Goal: Obtain resource: Obtain resource

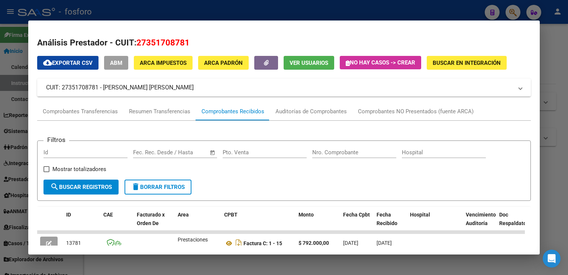
scroll to position [93, 0]
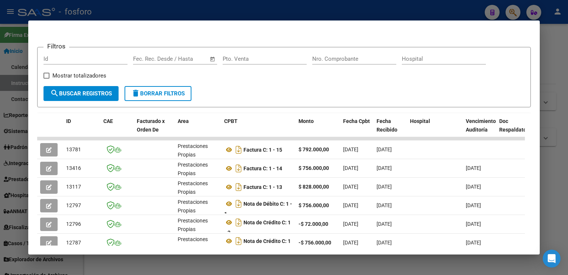
click at [557, 99] on div at bounding box center [284, 137] width 568 height 275
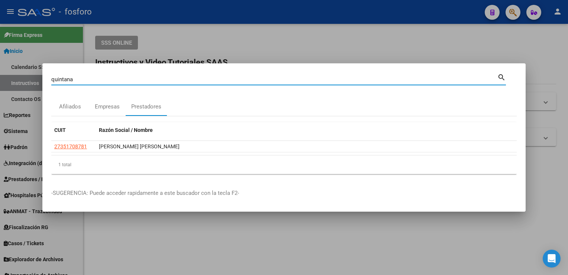
drag, startPoint x: 106, startPoint y: 77, endPoint x: 19, endPoint y: 72, distance: 87.2
click at [19, 76] on div "[PERSON_NAME] Buscar (apellido, dni, cuil, nro traspaso, cuit, obra social) sea…" at bounding box center [284, 137] width 568 height 275
type input "T"
type input "REHABPLUS"
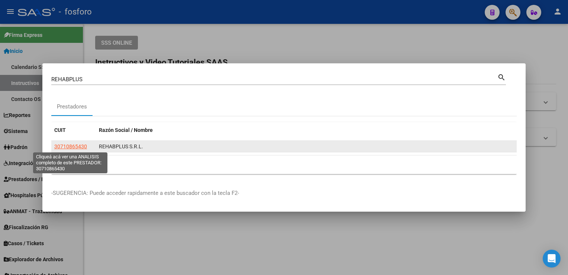
click at [70, 147] on span "30710865430" at bounding box center [70, 146] width 33 height 6
type textarea "30710865430"
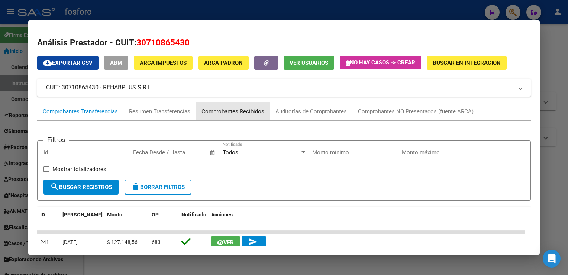
click at [223, 113] on div "Comprobantes Recibidos" at bounding box center [233, 111] width 63 height 9
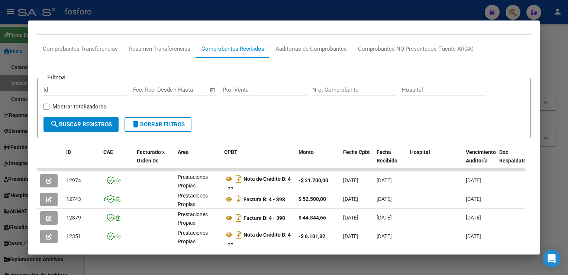
scroll to position [64, 0]
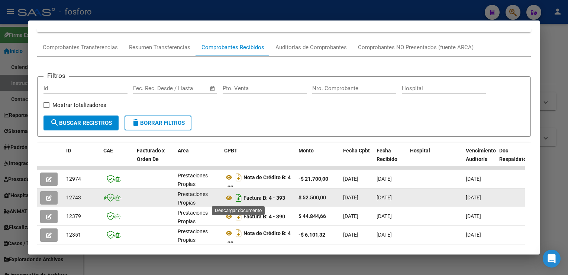
click at [241, 196] on icon "Descargar documento" at bounding box center [239, 198] width 10 height 12
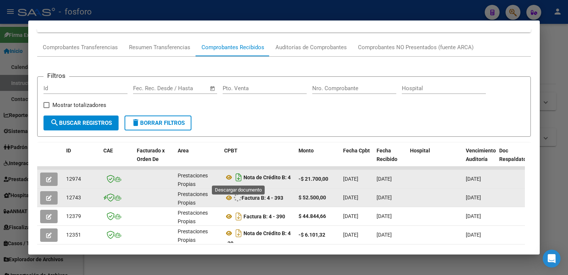
click at [241, 173] on icon "Descargar documento" at bounding box center [239, 177] width 10 height 12
click at [553, 126] on div at bounding box center [284, 137] width 568 height 275
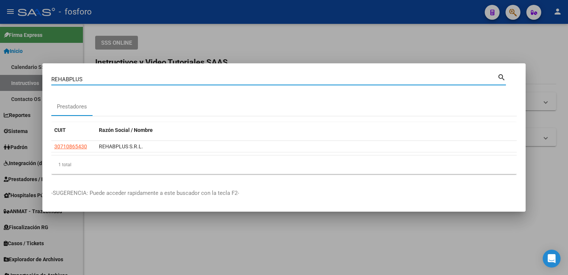
drag, startPoint x: 96, startPoint y: 81, endPoint x: 0, endPoint y: 81, distance: 96.0
click at [0, 81] on html "menu - fosforo person Firma Express Inicio Calendario SSS Instructivos Contacto…" at bounding box center [284, 137] width 568 height 275
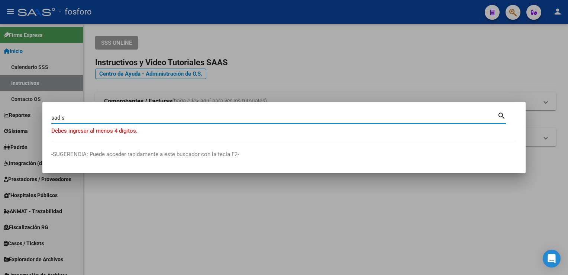
type input "sad s"
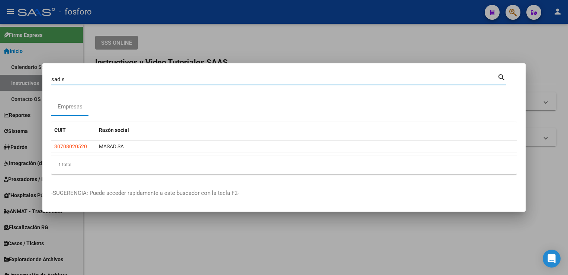
drag, startPoint x: 26, startPoint y: 75, endPoint x: 12, endPoint y: 74, distance: 14.2
click at [13, 75] on div "sad s Buscar (apellido, dni, cuil, nro traspaso, cuit, obra social) search Empr…" at bounding box center [284, 137] width 568 height 275
type input "30648701442"
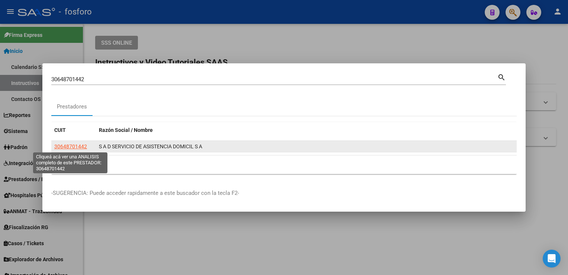
click at [73, 147] on span "30648701442" at bounding box center [70, 146] width 33 height 6
type textarea "30648701442"
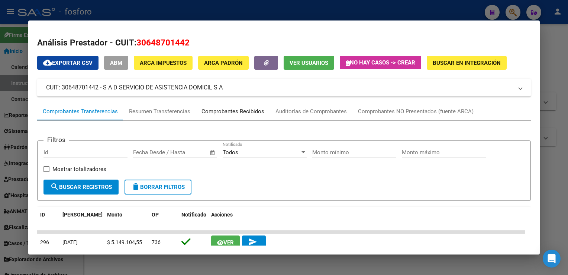
click at [231, 109] on div "Comprobantes Recibidos" at bounding box center [233, 111] width 63 height 9
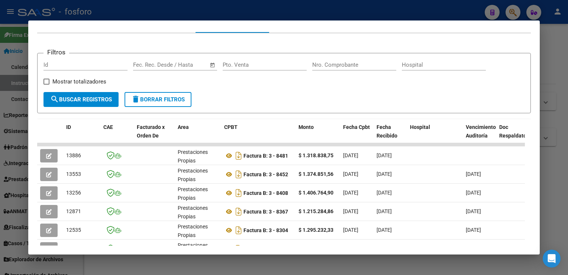
scroll to position [98, 0]
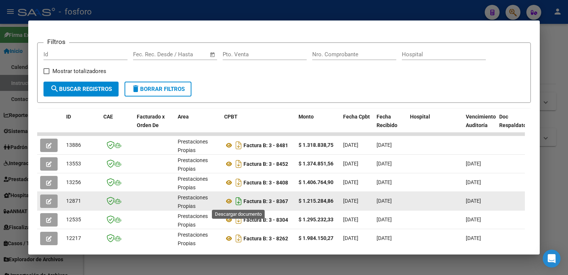
click at [240, 203] on icon "Descargar documento" at bounding box center [239, 201] width 10 height 12
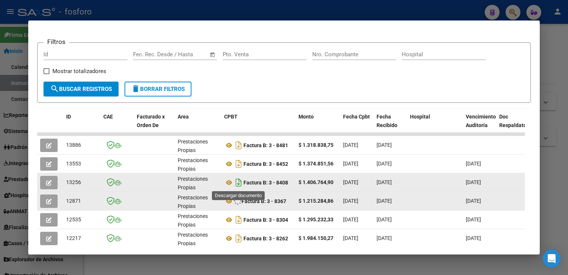
click at [235, 183] on icon "Descargar documento" at bounding box center [239, 182] width 10 height 12
click at [552, 102] on div at bounding box center [284, 137] width 568 height 275
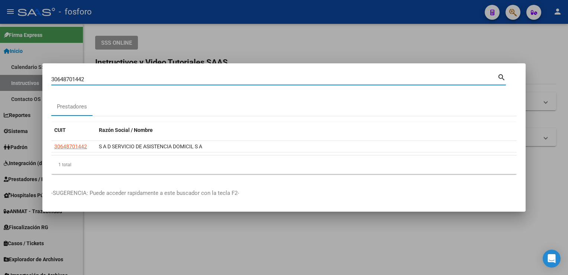
drag, startPoint x: 141, startPoint y: 78, endPoint x: -1, endPoint y: 86, distance: 142.3
click at [0, 86] on html "menu - fosforo person Firma Express Inicio Calendario SSS Instructivos Contacto…" at bounding box center [284, 137] width 568 height 275
type input "salta"
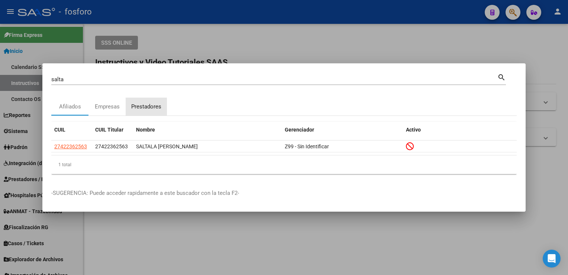
click at [153, 111] on div "Prestadores" at bounding box center [146, 106] width 41 height 18
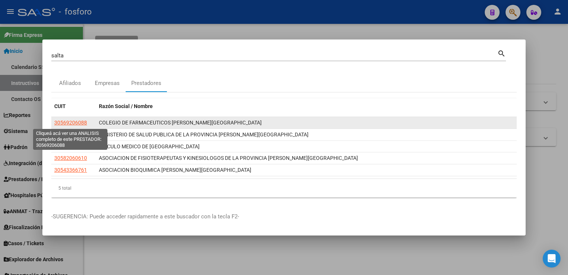
click at [81, 120] on span "30569206088" at bounding box center [70, 122] width 33 height 6
type textarea "30569206088"
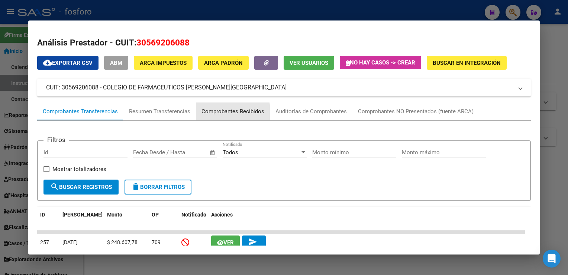
click at [216, 113] on div "Comprobantes Recibidos" at bounding box center [233, 111] width 63 height 9
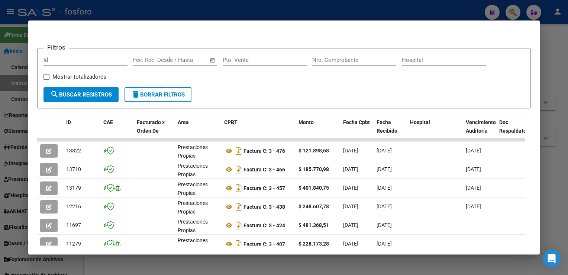
scroll to position [100, 0]
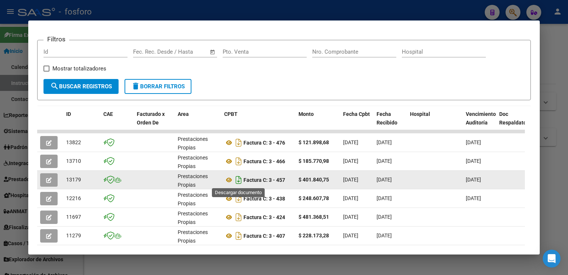
click at [240, 181] on icon "Descargar documento" at bounding box center [239, 180] width 10 height 12
